Goal: Information Seeking & Learning: Learn about a topic

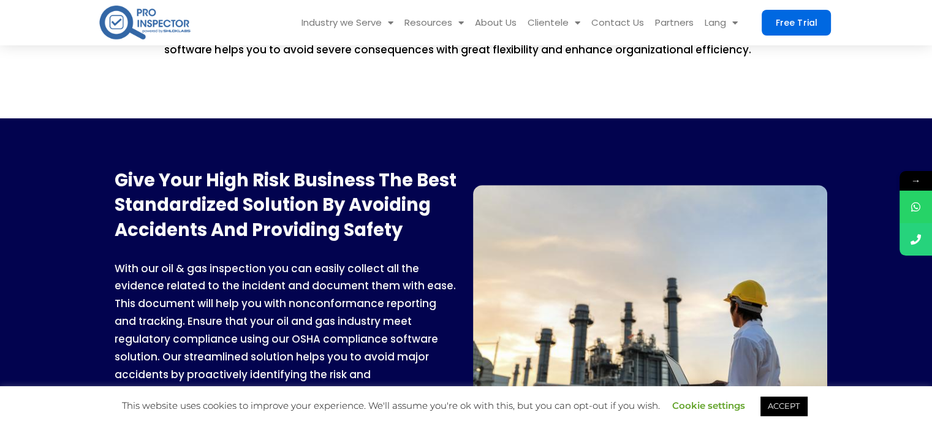
scroll to position [537, 0]
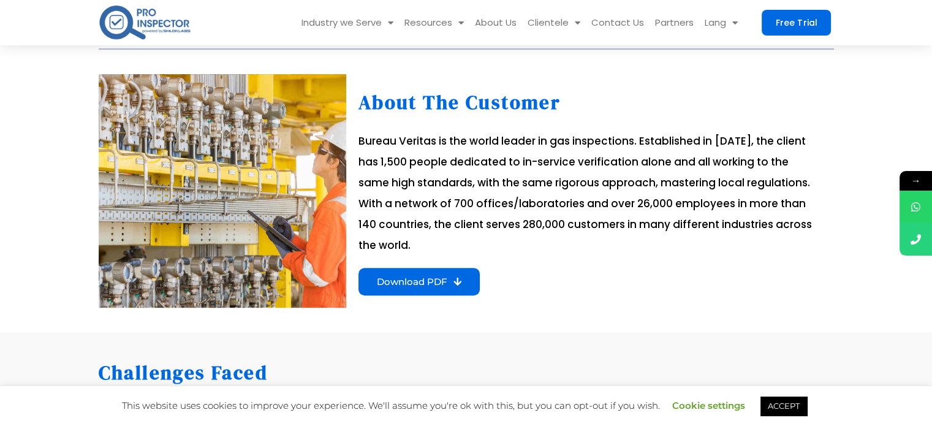
scroll to position [245, 0]
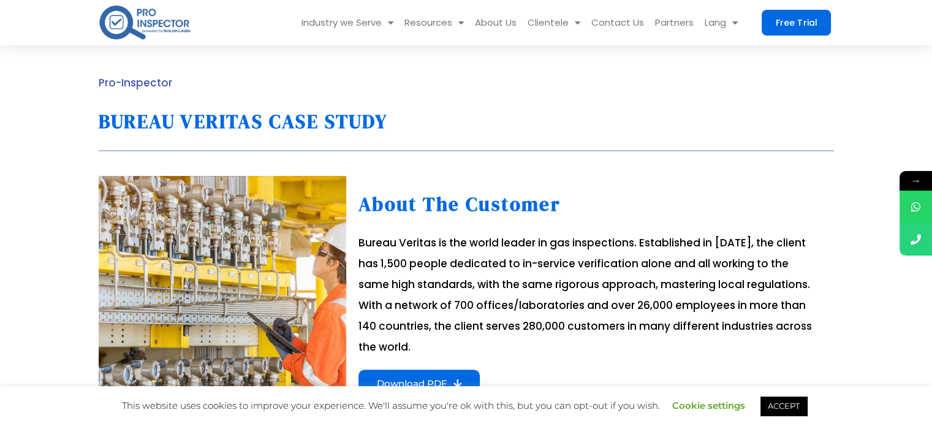
drag, startPoint x: 364, startPoint y: 207, endPoint x: 431, endPoint y: 343, distance: 152.1
click at [431, 343] on div "About the Customer Bureau Veritas is the world leader in gas inspections. Estab…" at bounding box center [590, 293] width 488 height 234
copy div "About the Customer Bureau Veritas is the world leader in gas inspections. Estab…"
click at [637, 149] on div "Pro-Inspector BUREAU VERITAS CASE STUDY" at bounding box center [467, 111] width 736 height 79
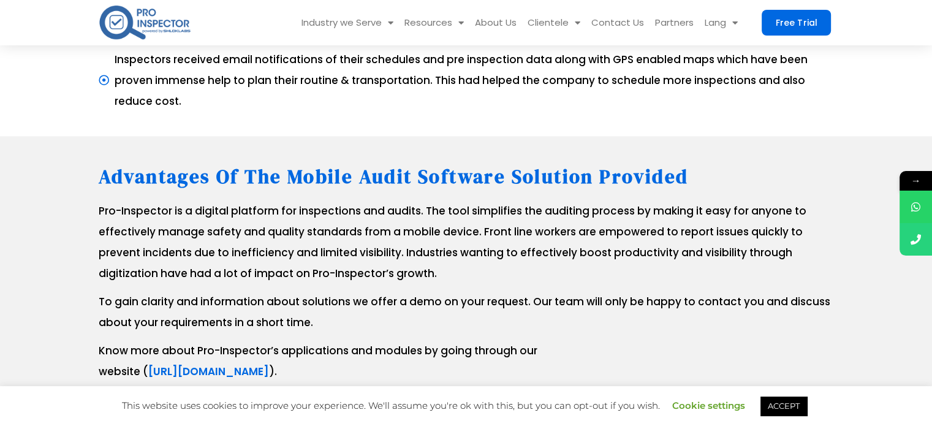
scroll to position [1444, 0]
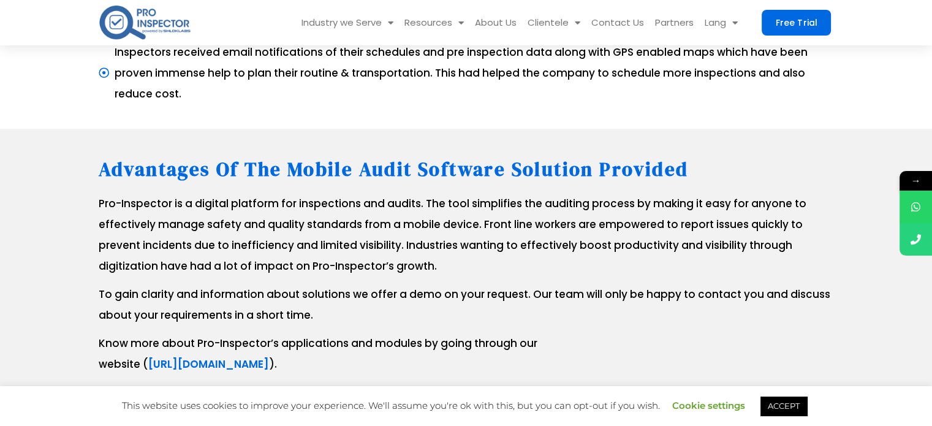
drag, startPoint x: 97, startPoint y: 51, endPoint x: 492, endPoint y: 268, distance: 450.5
copy div "Challenges Faced As big as the client is, they still find it difficult to maint…"
